Goal: Task Accomplishment & Management: Use online tool/utility

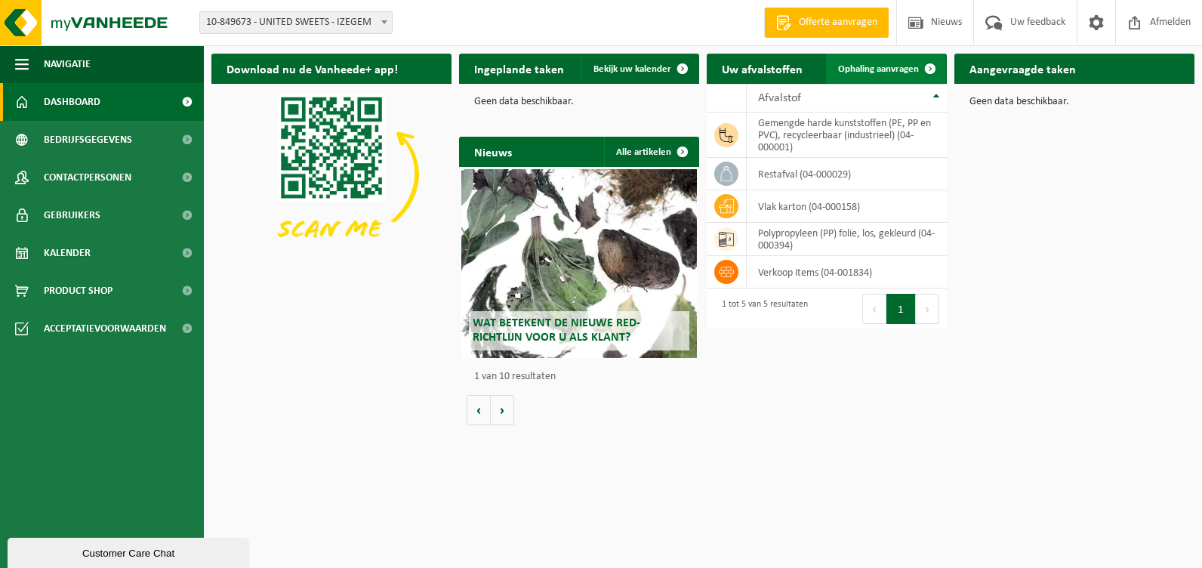
click at [864, 68] on span "Ophaling aanvragen" at bounding box center [878, 69] width 81 height 10
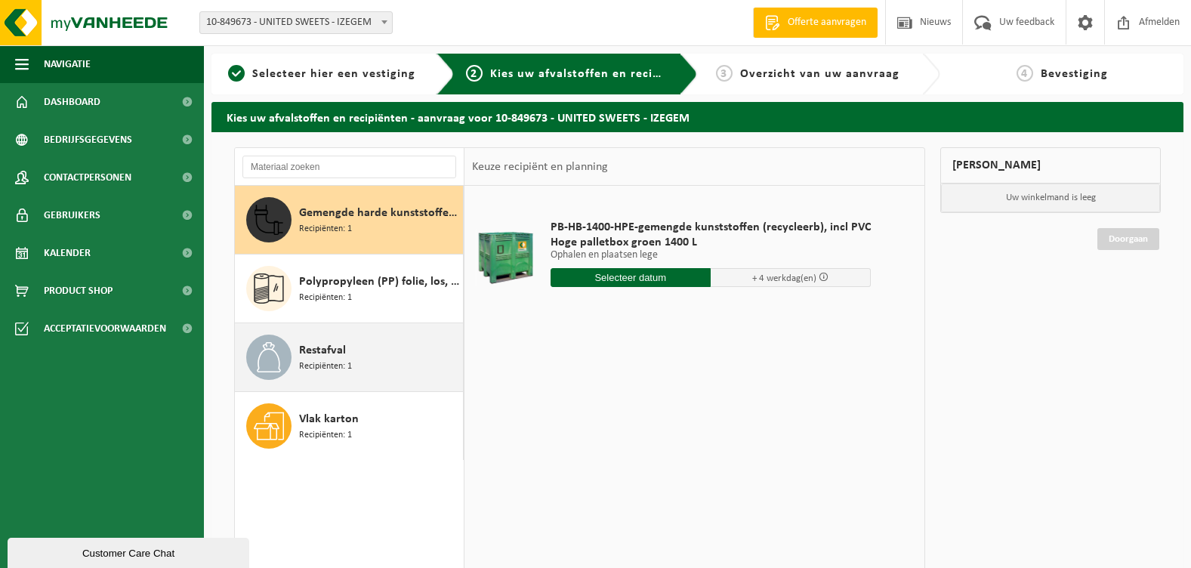
click at [318, 360] on span "Recipiënten: 1" at bounding box center [325, 366] width 53 height 14
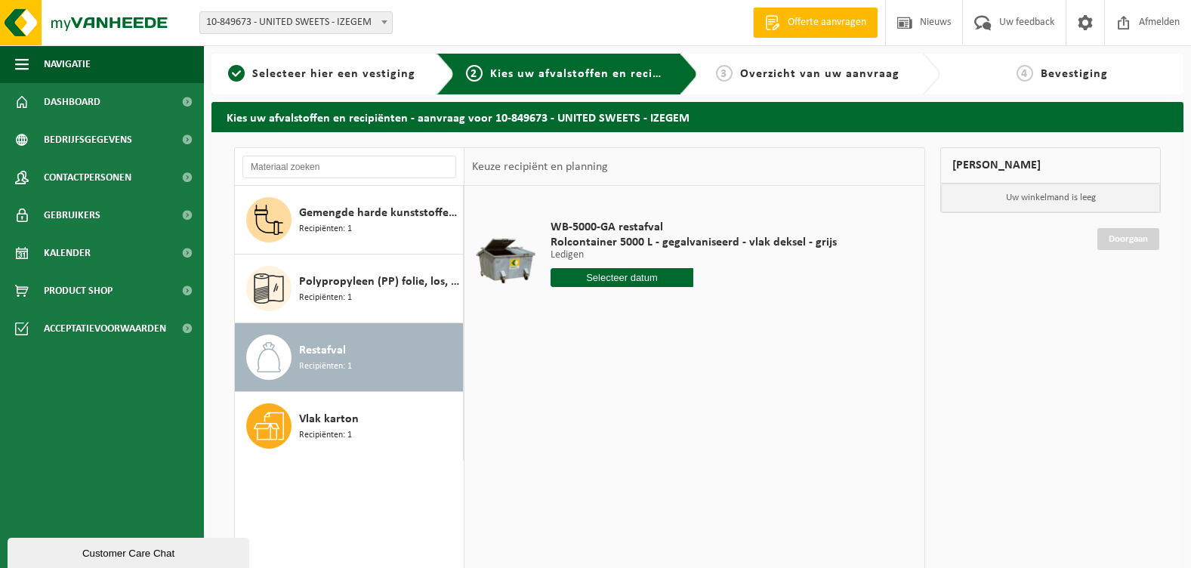
click at [604, 277] on input "text" at bounding box center [621, 277] width 143 height 19
click at [563, 436] on div "22" at bounding box center [564, 436] width 26 height 24
type input "Van 2025-09-22"
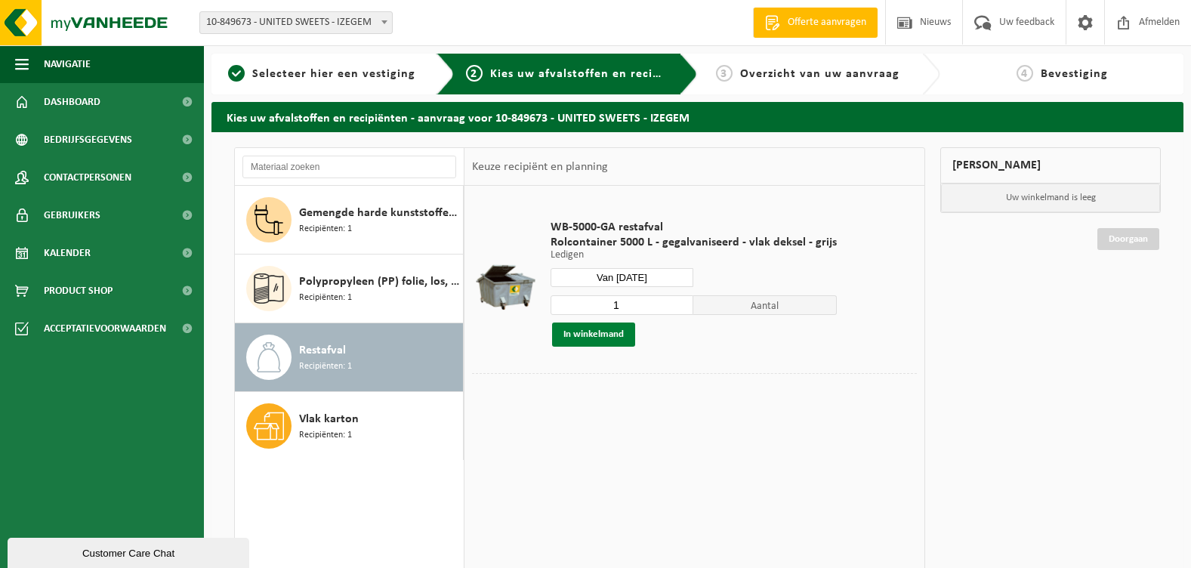
click at [589, 334] on button "In winkelmand" at bounding box center [593, 334] width 83 height 24
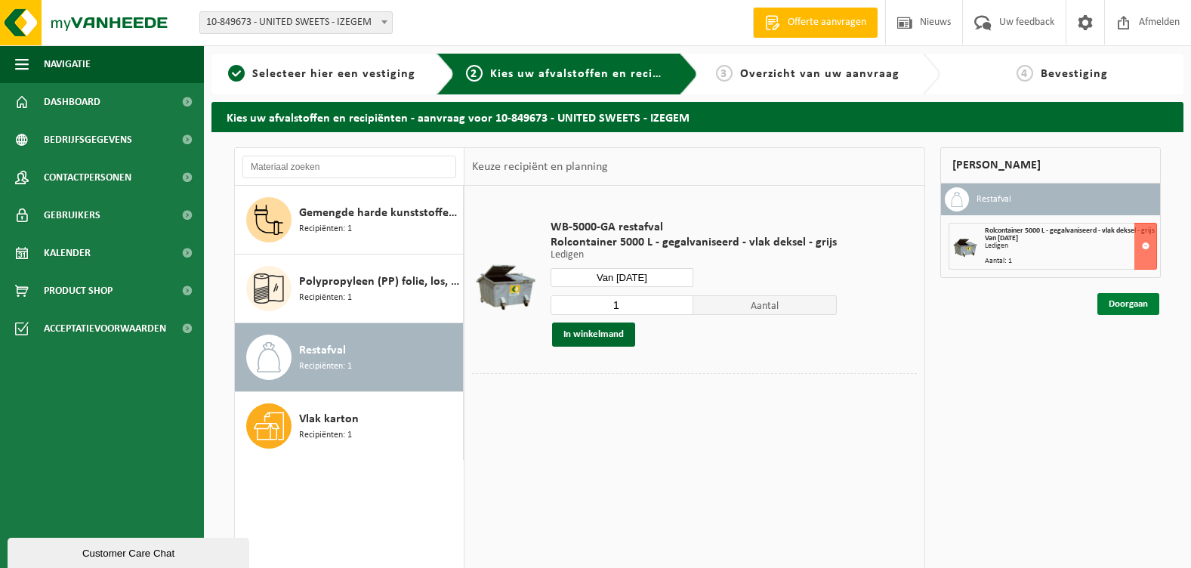
click at [1126, 311] on link "Doorgaan" at bounding box center [1128, 304] width 62 height 22
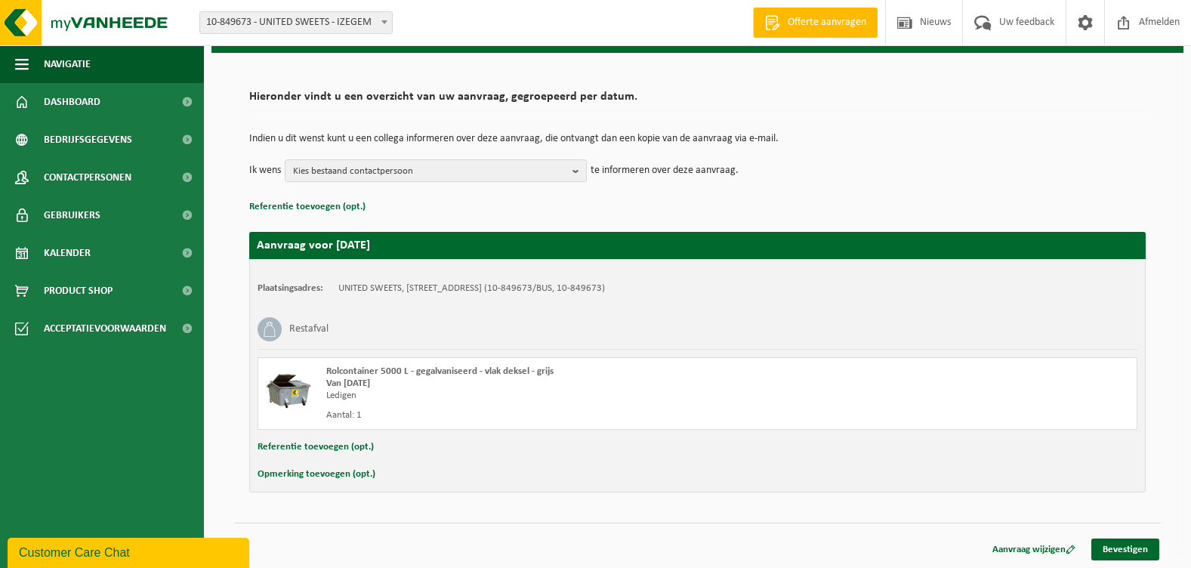
scroll to position [80, 0]
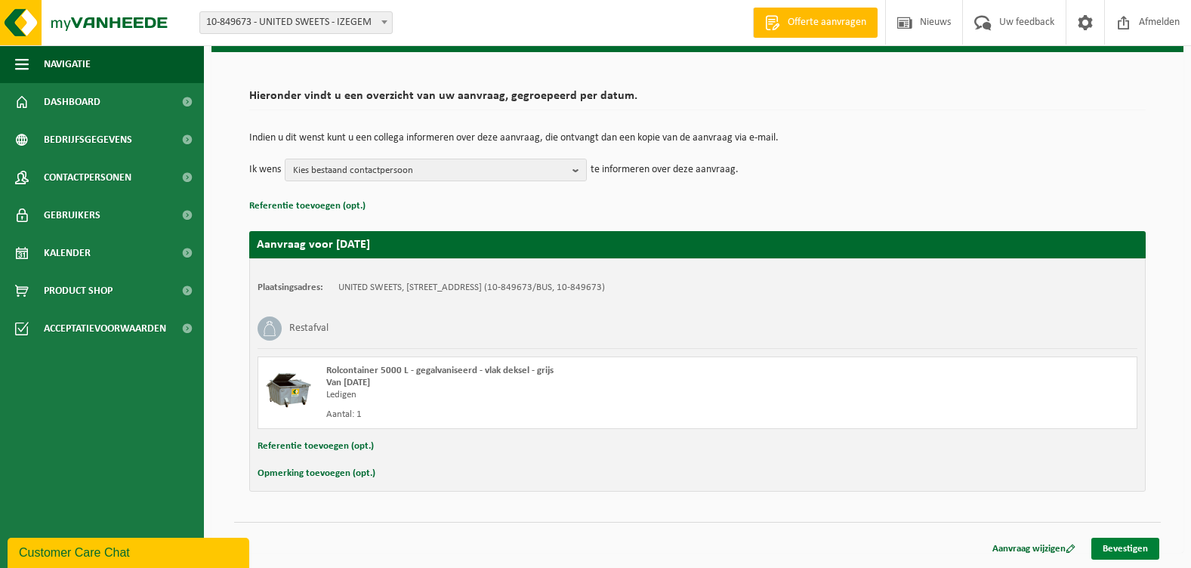
click at [1118, 550] on link "Bevestigen" at bounding box center [1125, 549] width 68 height 22
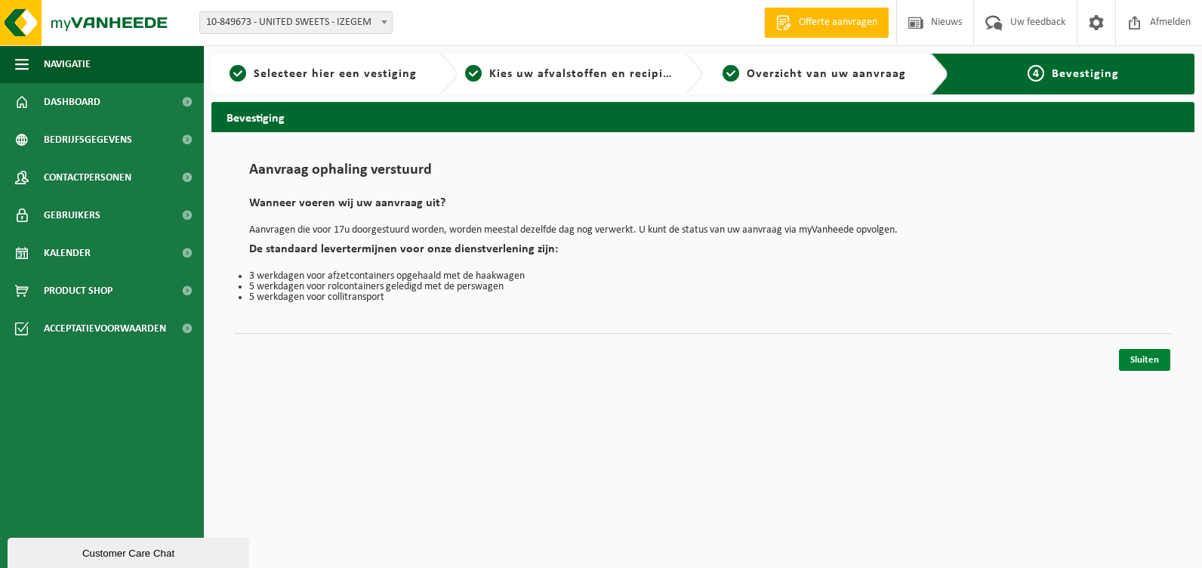
click at [1143, 360] on link "Sluiten" at bounding box center [1144, 360] width 51 height 22
